Goal: Information Seeking & Learning: Learn about a topic

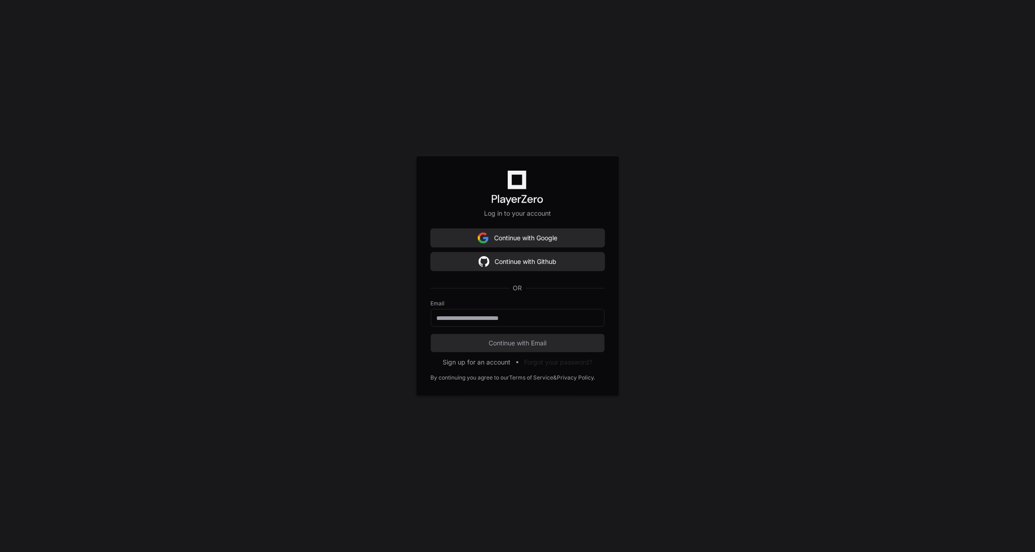
click at [488, 327] on form "Email Continue with Email" at bounding box center [518, 326] width 174 height 52
click at [486, 321] on input "email" at bounding box center [518, 317] width 162 height 9
type input "**********"
click at [506, 347] on span "Continue with Email" at bounding box center [518, 342] width 174 height 9
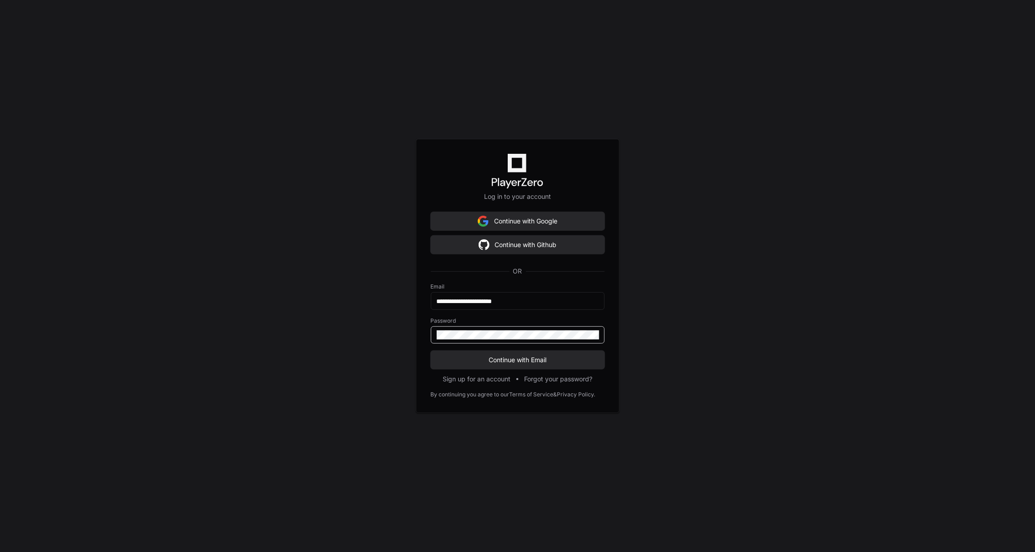
click at [431, 351] on button "Continue with Email" at bounding box center [518, 360] width 174 height 18
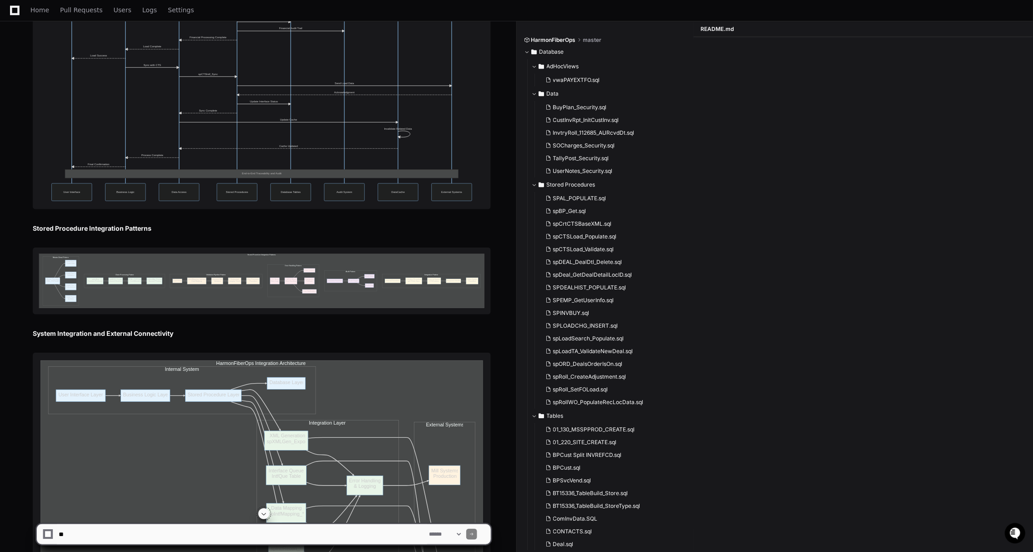
scroll to position [7812, 0]
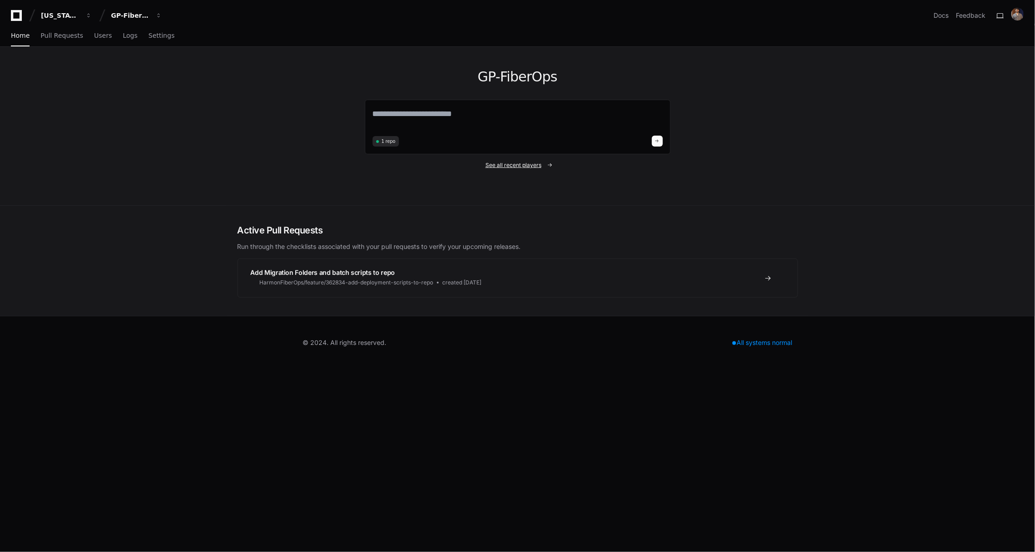
click at [507, 163] on span "See all recent players" at bounding box center [513, 164] width 56 height 7
click at [547, 166] on span at bounding box center [549, 164] width 5 height 5
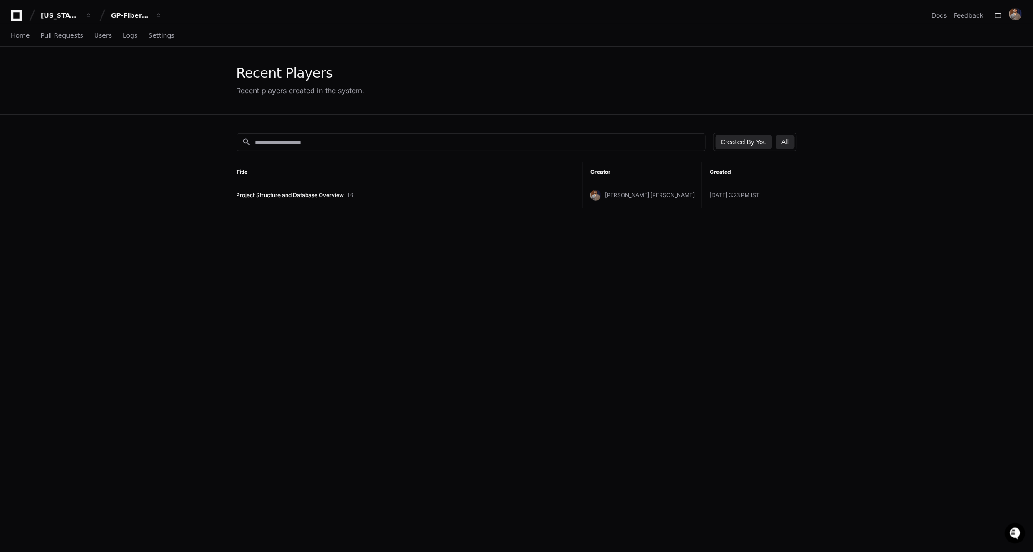
click at [787, 143] on button "All" at bounding box center [785, 142] width 18 height 15
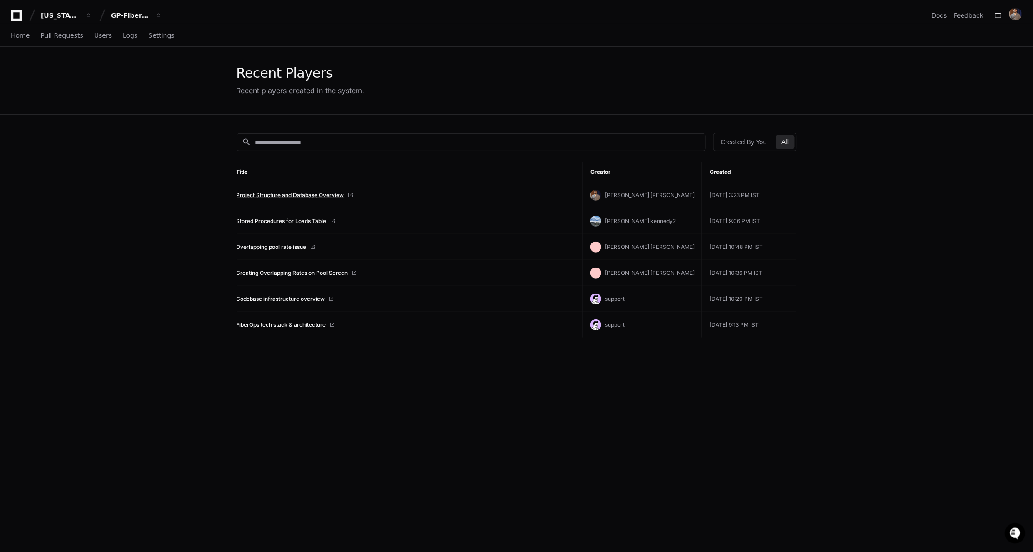
click at [312, 196] on link "Project Structure and Database Overview" at bounding box center [291, 195] width 108 height 7
